Goal: Transaction & Acquisition: Purchase product/service

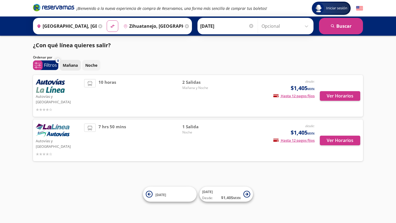
click at [68, 65] on p "Mañana" at bounding box center [70, 65] width 15 height 6
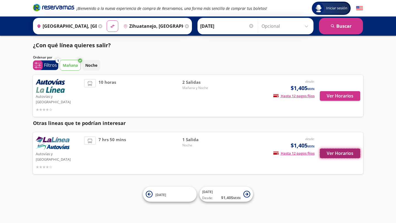
click at [339, 149] on button "Ver Horarios" at bounding box center [340, 154] width 40 height 10
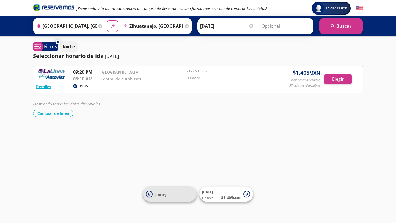
click at [148, 194] on icon at bounding box center [149, 194] width 3 height 3
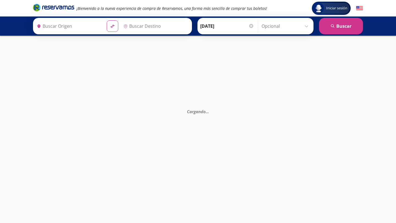
type input "[GEOGRAPHIC_DATA], [GEOGRAPHIC_DATA]"
type input "Zihuatanejo, [GEOGRAPHIC_DATA]"
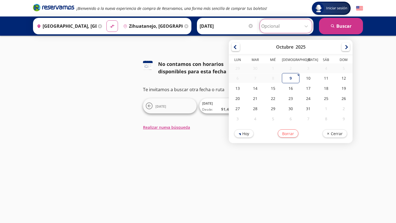
click at [306, 25] on input "Opcional" at bounding box center [285, 26] width 49 height 14
click at [310, 80] on div "10" at bounding box center [308, 78] width 18 height 10
type input "[DATE]"
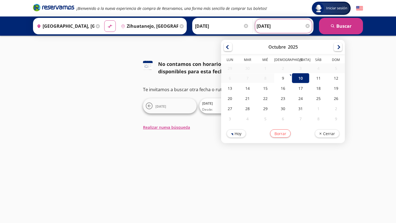
click at [278, 28] on input "[DATE]" at bounding box center [283, 26] width 54 height 14
click at [202, 43] on div "Iniciar sesión Iniciar sesión ¡Bienvenido a la nueva experiencia de compra de R…" at bounding box center [198, 111] width 396 height 223
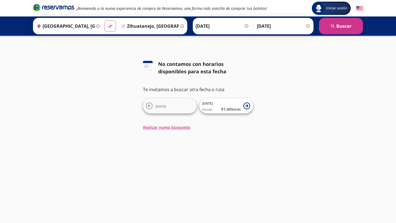
click at [246, 26] on div at bounding box center [246, 26] width 4 height 4
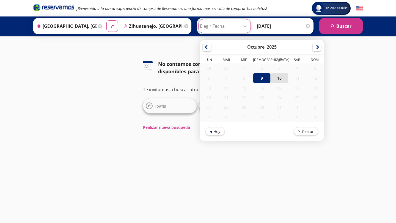
click at [280, 79] on div "10" at bounding box center [279, 78] width 18 height 10
type input "[DATE]"
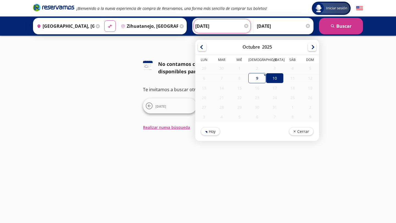
drag, startPoint x: 396, startPoint y: 4, endPoint x: 320, endPoint y: 4, distance: 75.6
click at [396, 4] on header "Iniciar sesión Iniciar sesión ¡Bienvenido a la nueva experiencia de compra de R…" at bounding box center [198, 8] width 396 height 16
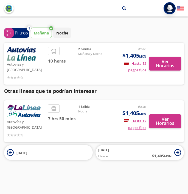
click at [183, 7] on img at bounding box center [180, 8] width 7 height 7
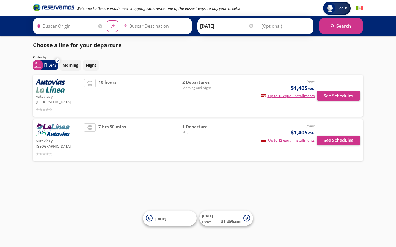
type input "[GEOGRAPHIC_DATA], [GEOGRAPHIC_DATA]"
type input "Zihuatanejo, [GEOGRAPHIC_DATA]"
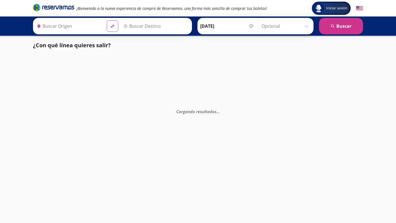
type input "[GEOGRAPHIC_DATA], [GEOGRAPHIC_DATA]"
type input "Zihuatanejo, [GEOGRAPHIC_DATA]"
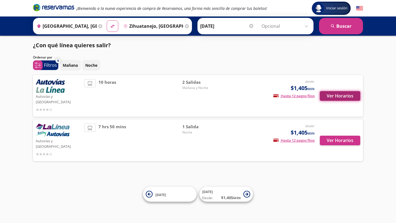
click at [344, 93] on button "Ver Horarios" at bounding box center [340, 96] width 40 height 10
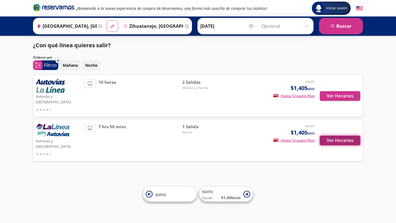
click at [341, 136] on button "Ver Horarios" at bounding box center [340, 141] width 40 height 10
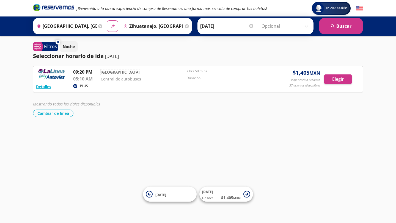
click at [122, 72] on link "[GEOGRAPHIC_DATA]" at bounding box center [120, 72] width 39 height 5
click at [150, 195] on icon at bounding box center [149, 194] width 7 height 7
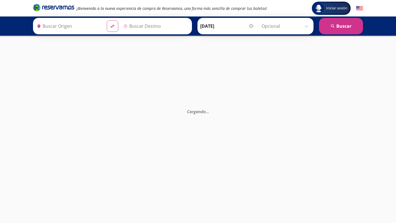
type input "[GEOGRAPHIC_DATA], [GEOGRAPHIC_DATA]"
type input "Zihuatanejo, [GEOGRAPHIC_DATA]"
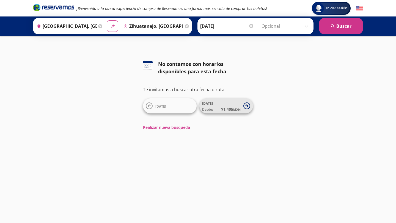
click at [212, 104] on span "[DATE] Desde: $ 1,405 MXN" at bounding box center [221, 106] width 38 height 12
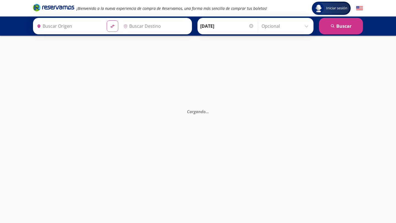
type input "Zihuatanejo, [GEOGRAPHIC_DATA]"
type input "[GEOGRAPHIC_DATA], [GEOGRAPHIC_DATA]"
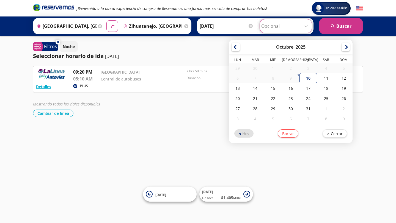
click at [305, 27] on input "Opcional" at bounding box center [285, 26] width 49 height 14
click at [310, 77] on div "10" at bounding box center [308, 78] width 18 height 10
type input "[DATE]"
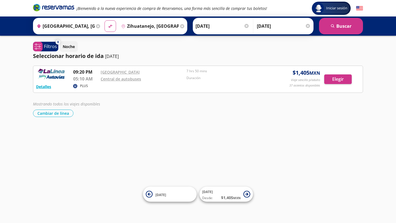
click at [309, 26] on div at bounding box center [308, 26] width 4 height 4
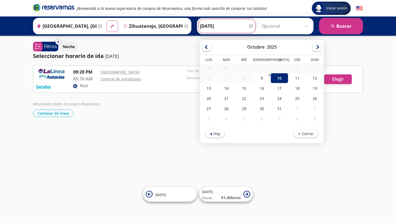
click at [220, 27] on input "[DATE]" at bounding box center [227, 26] width 54 height 14
click at [282, 78] on div "10" at bounding box center [279, 78] width 18 height 10
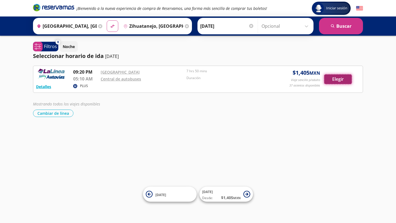
click at [340, 79] on button "Elegir" at bounding box center [337, 79] width 27 height 10
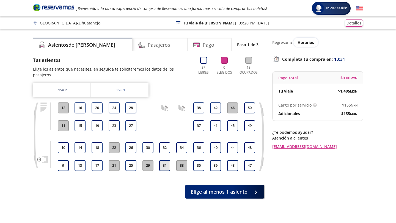
click at [164, 160] on button "31" at bounding box center [164, 165] width 11 height 11
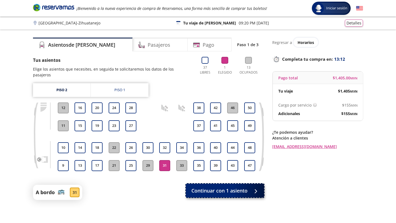
click at [208, 187] on span "Continuar con 1 asiento" at bounding box center [219, 190] width 56 height 7
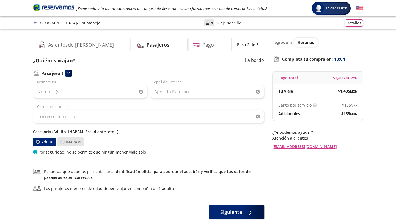
click at [63, 142] on div at bounding box center [62, 142] width 4 height 4
click at [63, 142] on input "INAPAM" at bounding box center [63, 142] width 4 height 4
radio input "true"
radio input "false"
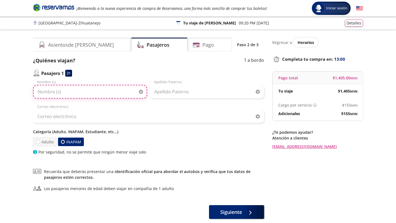
click at [59, 93] on input "Nombre (s)" at bounding box center [90, 92] width 114 height 14
type input "Diego"
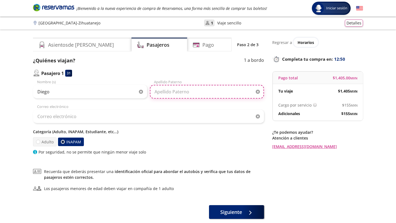
click at [165, 93] on input "Apellido Paterno" at bounding box center [207, 92] width 114 height 14
type input "[PERSON_NAME] [PERSON_NAME]"
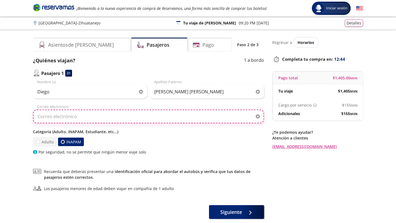
type input "[EMAIL_ADDRESS][DOMAIN_NAME]"
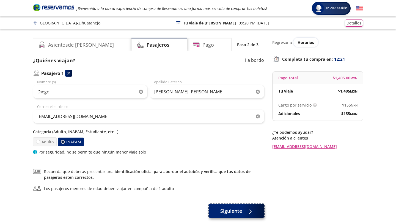
click at [235, 213] on span "Siguiente" at bounding box center [231, 211] width 22 height 7
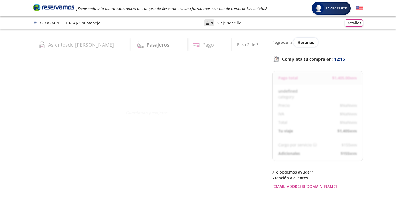
select select "MX"
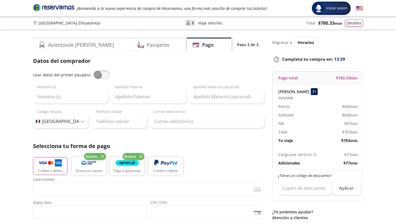
click at [102, 75] on span at bounding box center [101, 75] width 16 height 8
click at [93, 71] on input "checkbox" at bounding box center [93, 71] width 0 height 0
type input "Diego"
type input "[PERSON_NAME] [PERSON_NAME]"
type input "[EMAIL_ADDRESS][DOMAIN_NAME]"
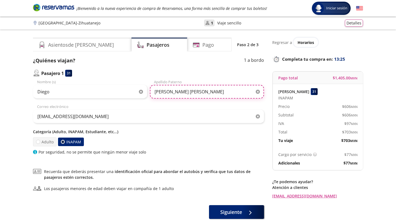
click at [196, 92] on input "[PERSON_NAME] [PERSON_NAME]" at bounding box center [207, 92] width 114 height 14
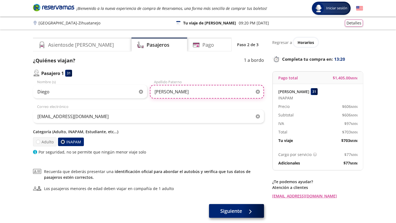
type input "[PERSON_NAME]"
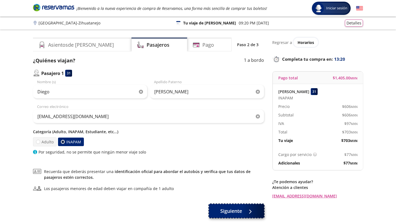
click at [232, 215] on span "Siguiente" at bounding box center [231, 211] width 22 height 7
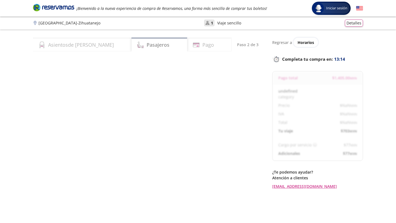
select select "MX"
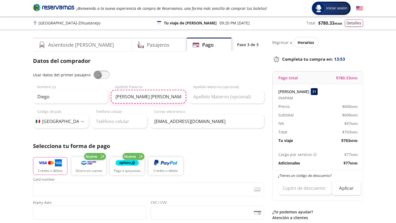
click at [161, 99] on input "[PERSON_NAME] [PERSON_NAME]" at bounding box center [148, 97] width 75 height 14
type input "[PERSON_NAME]"
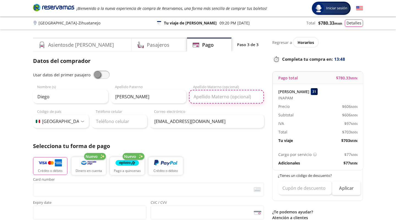
click at [205, 97] on input "Apellido Materno (opcional)" at bounding box center [226, 97] width 75 height 14
type input "[PERSON_NAME]"
click at [188, 111] on div "[EMAIL_ADDRESS][DOMAIN_NAME] Correo electrónico" at bounding box center [207, 118] width 114 height 19
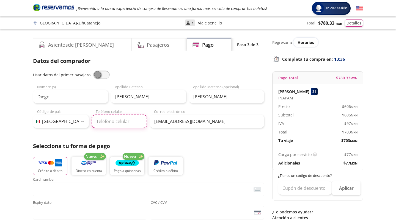
click at [127, 121] on input "Teléfono celular" at bounding box center [120, 122] width 56 height 14
type input "755 120 1066"
click at [236, 145] on p "Selecciona tu forma de pago" at bounding box center [148, 146] width 231 height 8
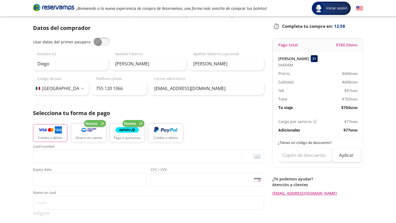
scroll to position [44, 0]
